Goal: Navigation & Orientation: Find specific page/section

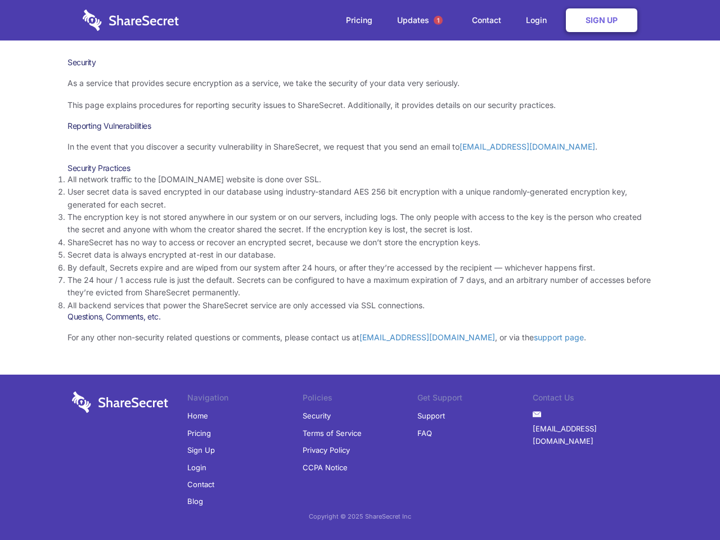
click at [360, 270] on li "By default, Secrets expire and are wiped from our system after 24 hours, or aft…" at bounding box center [359, 267] width 585 height 12
click at [438, 20] on span "1" at bounding box center [437, 20] width 9 height 9
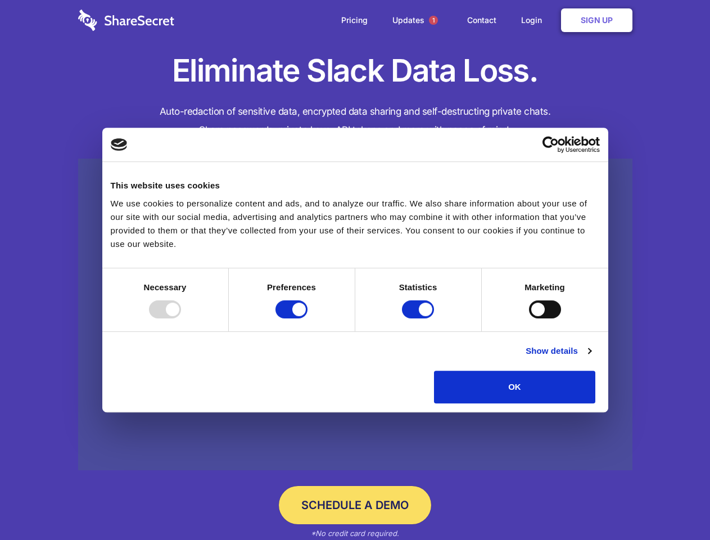
click at [181, 318] on div at bounding box center [165, 309] width 32 height 18
click at [307, 318] on input "Preferences" at bounding box center [291, 309] width 32 height 18
checkbox input "false"
click at [419, 318] on input "Statistics" at bounding box center [418, 309] width 32 height 18
checkbox input "false"
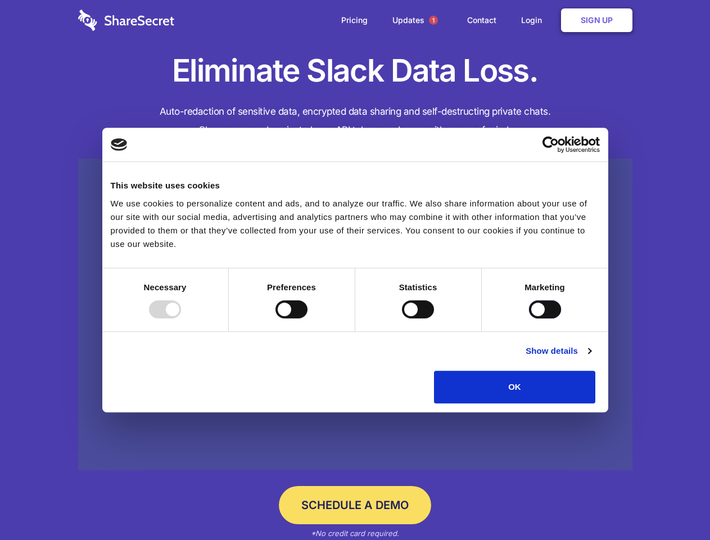
click at [529, 318] on input "Marketing" at bounding box center [545, 309] width 32 height 18
checkbox input "true"
click at [591, 358] on link "Show details" at bounding box center [558, 350] width 65 height 13
click at [0, 0] on li "Necessary 7 Necessary cookies help make a website usable by enabling basic func…" at bounding box center [0, 0] width 0 height 0
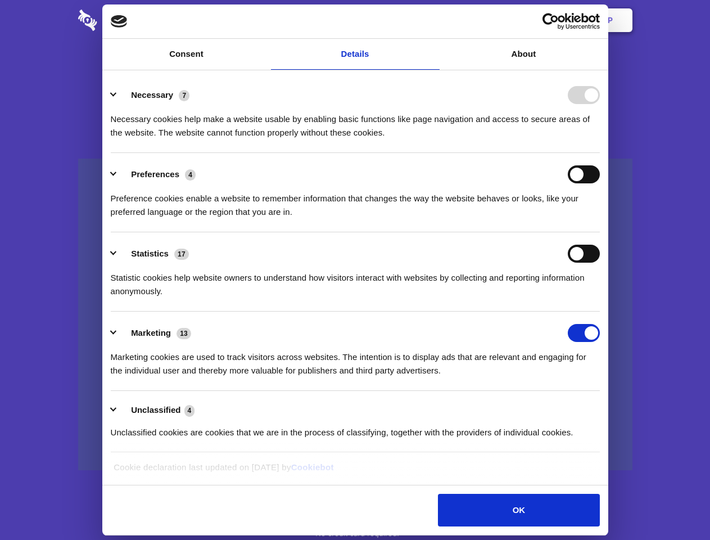
click at [433, 20] on span "1" at bounding box center [433, 20] width 9 height 9
